Goal: Task Accomplishment & Management: Manage account settings

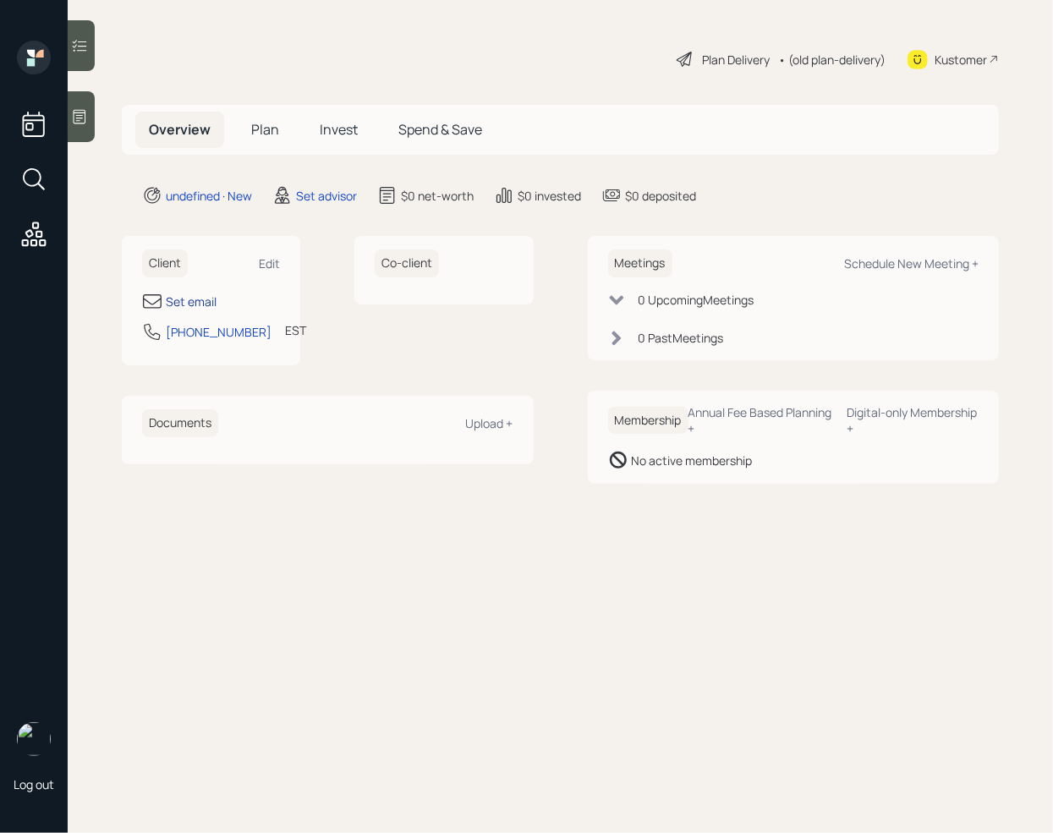
click at [205, 300] on div "Set email" at bounding box center [191, 302] width 51 height 18
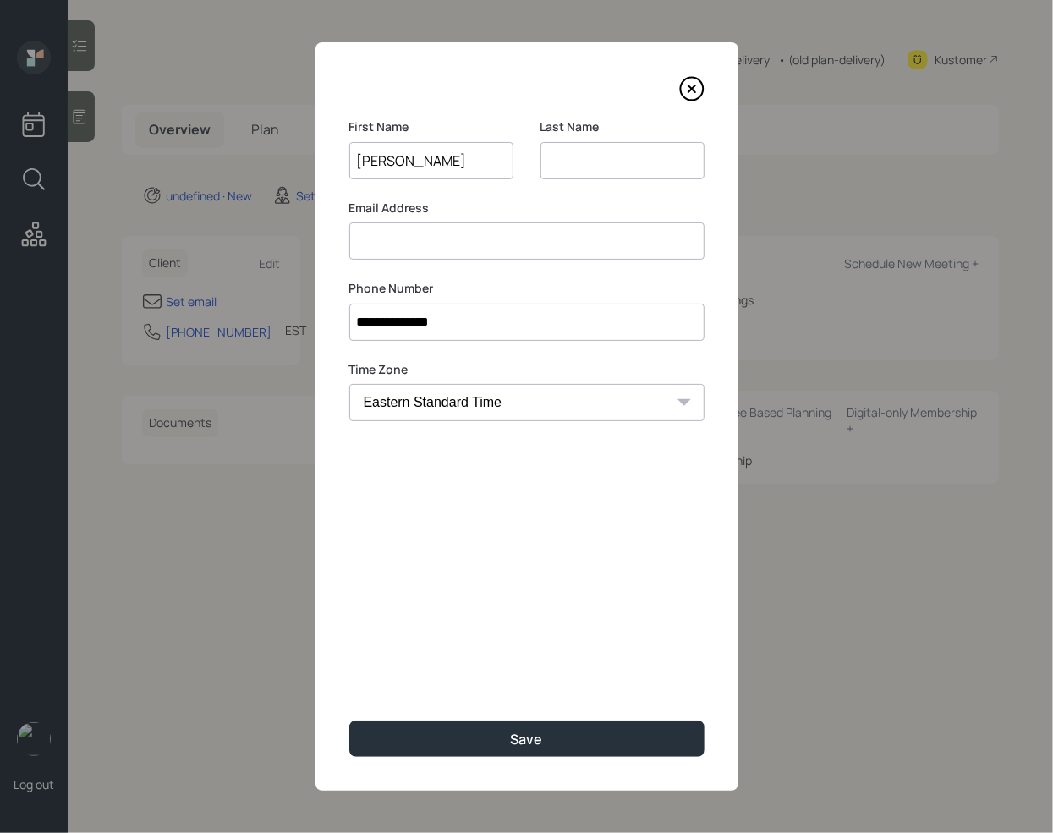
type input "[PERSON_NAME]"
click at [641, 157] on input at bounding box center [622, 160] width 164 height 37
type input "[PERSON_NAME]"
click at [390, 166] on input "[PERSON_NAME]" at bounding box center [431, 160] width 164 height 37
type input "[PERSON_NAME]"
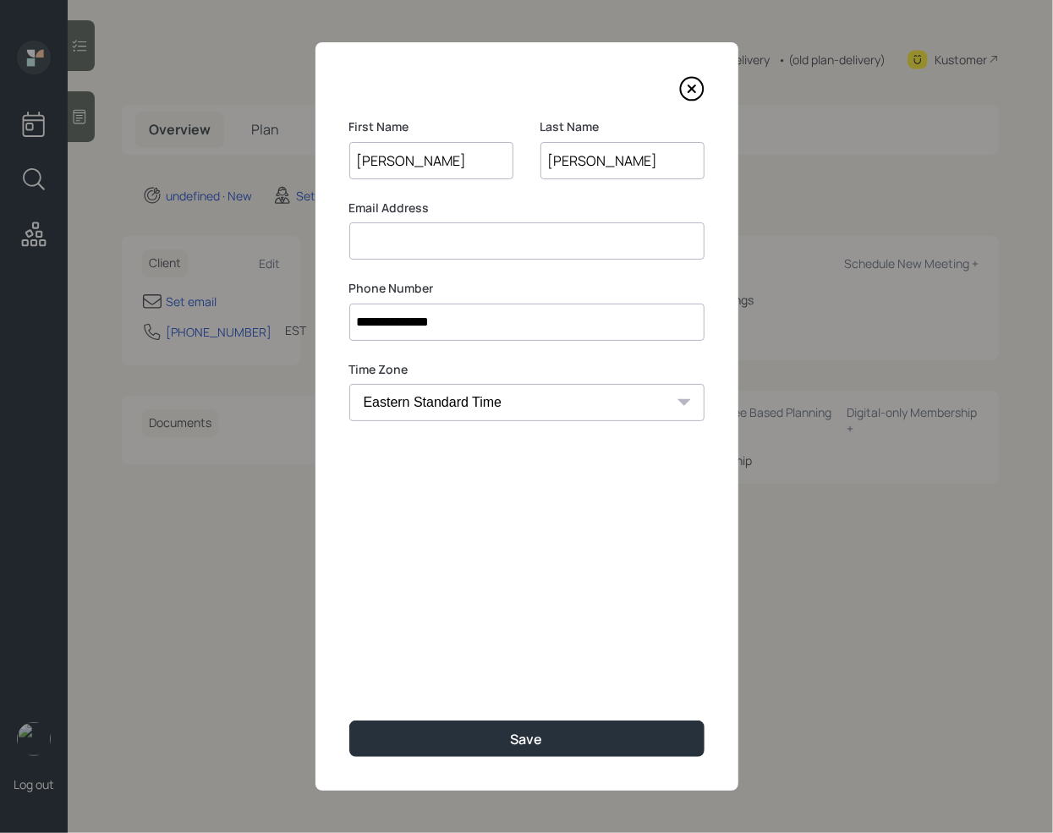
click at [417, 265] on div "**********" at bounding box center [526, 416] width 423 height 748
click at [419, 258] on input at bounding box center [526, 240] width 355 height 37
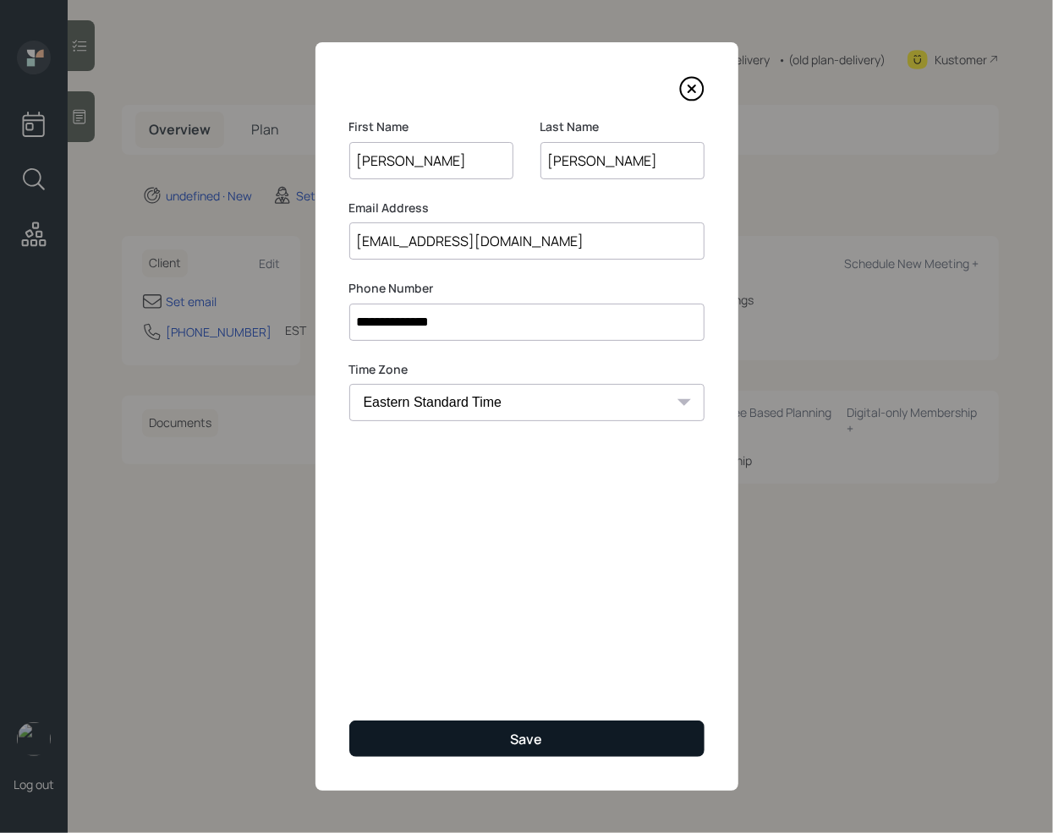
type input "[EMAIL_ADDRESS][DOMAIN_NAME]"
click at [569, 742] on button "Save" at bounding box center [526, 738] width 355 height 36
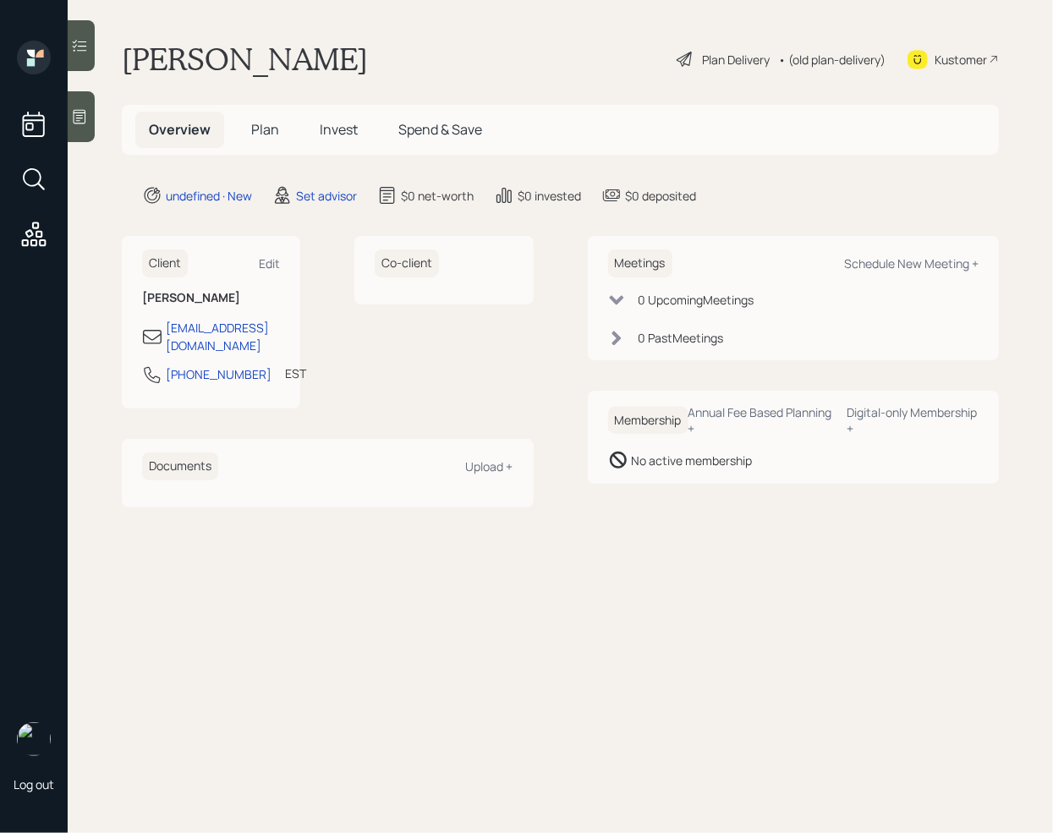
click at [79, 122] on icon at bounding box center [79, 116] width 17 height 17
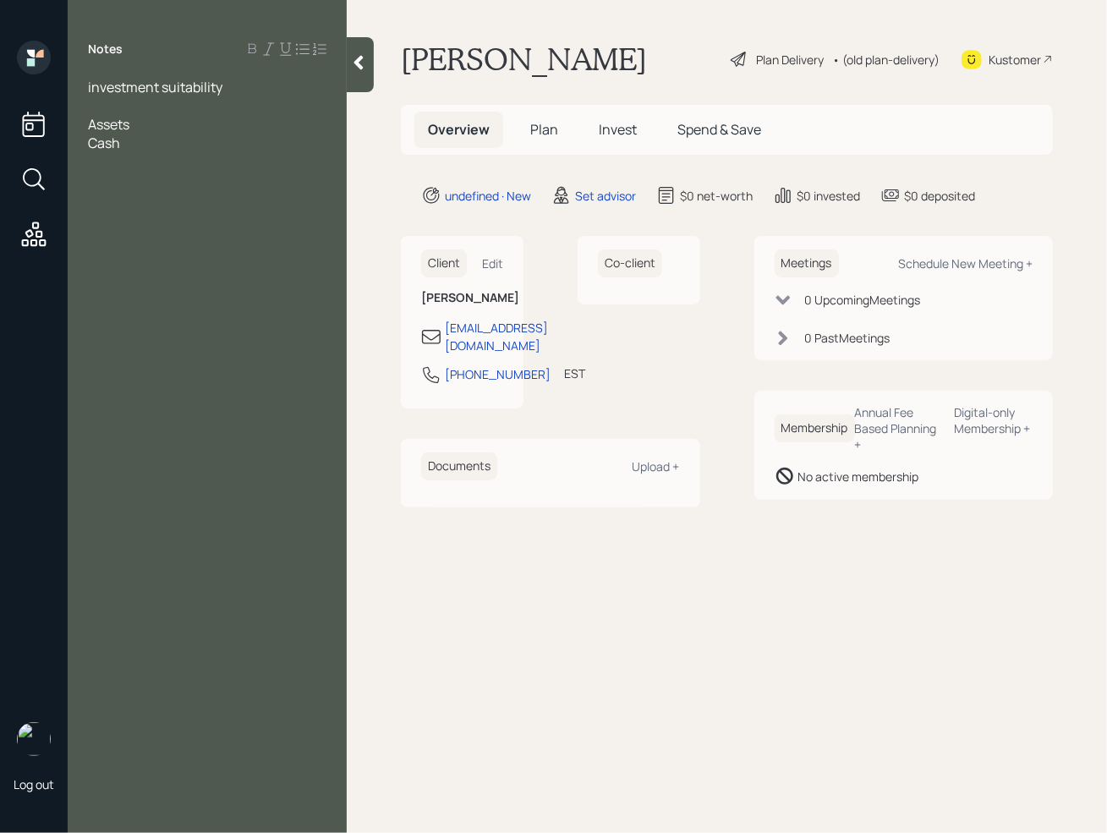
click at [152, 146] on div "Cash" at bounding box center [207, 143] width 238 height 19
click at [155, 126] on div "Assets" at bounding box center [207, 124] width 238 height 19
click at [148, 146] on div "Cash -" at bounding box center [207, 143] width 238 height 19
click at [955, 268] on div "Schedule New Meeting +" at bounding box center [965, 263] width 134 height 16
select select "round-[PERSON_NAME]"
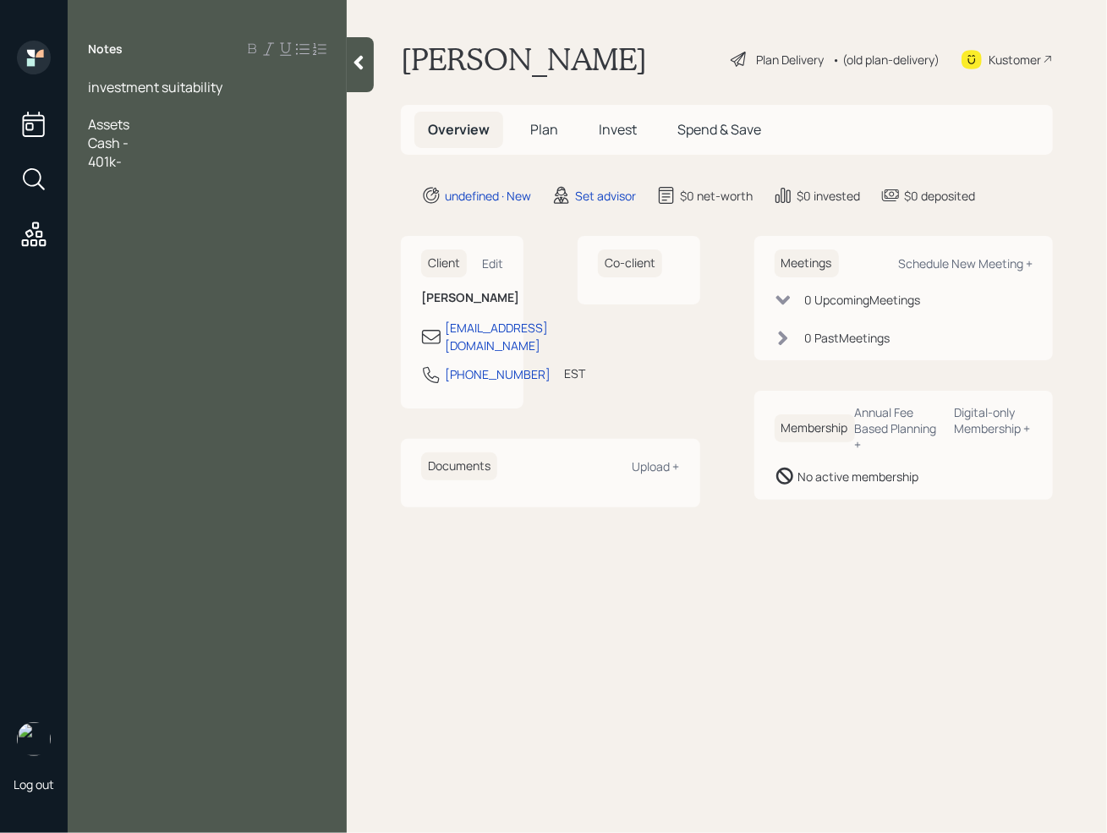
click at [153, 386] on div "Notes investment suitability Assets Cash - 401k-" at bounding box center [207, 427] width 279 height 772
click at [164, 115] on div "Assets" at bounding box center [207, 124] width 238 height 19
click at [158, 178] on div at bounding box center [207, 180] width 238 height 19
click at [337, 68] on div "Notes investment suitability Assets Cash - 401k- wife knows numbers wants her t…" at bounding box center [207, 427] width 279 height 772
